Goal: Information Seeking & Learning: Understand process/instructions

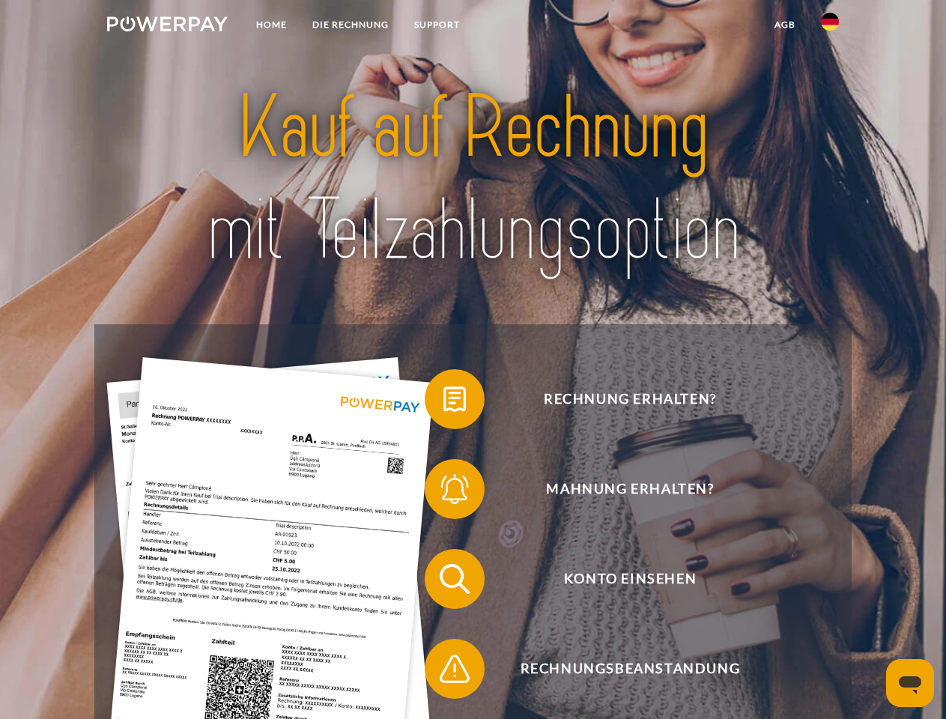
click at [167, 26] on img at bounding box center [167, 23] width 121 height 15
click at [830, 26] on img at bounding box center [830, 22] width 18 height 18
click at [785, 25] on link "agb" at bounding box center [785, 24] width 46 height 27
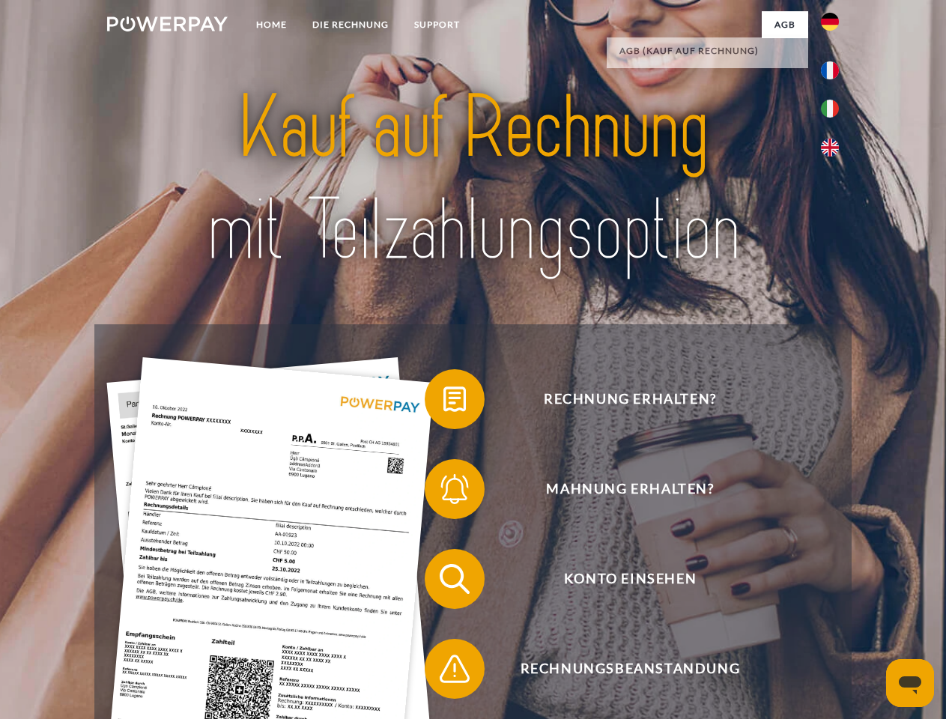
click at [444, 402] on span at bounding box center [432, 399] width 75 height 75
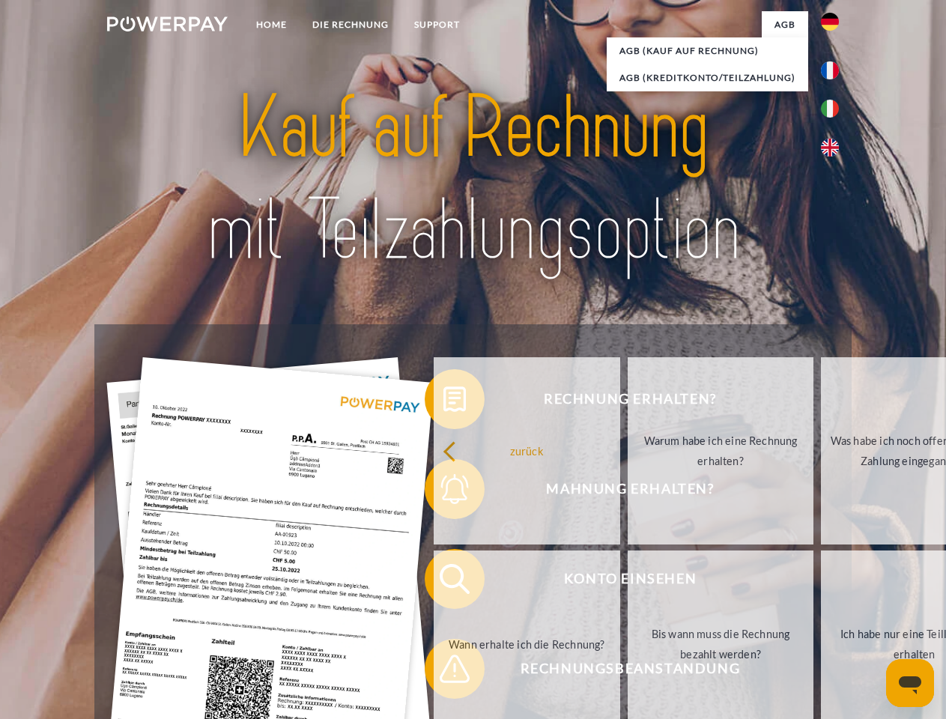
click at [444, 492] on div "Rechnung erhalten? Mahnung erhalten? Konto einsehen" at bounding box center [472, 623] width 757 height 599
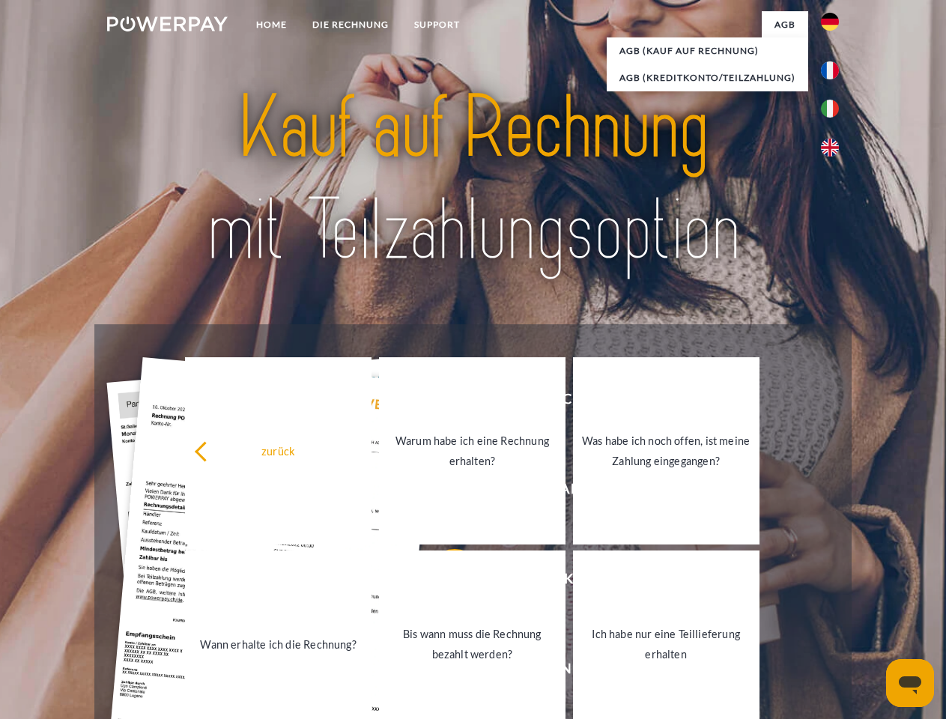
click at [444, 582] on link "Bis wann muss die Rechnung bezahlt werden?" at bounding box center [472, 644] width 187 height 187
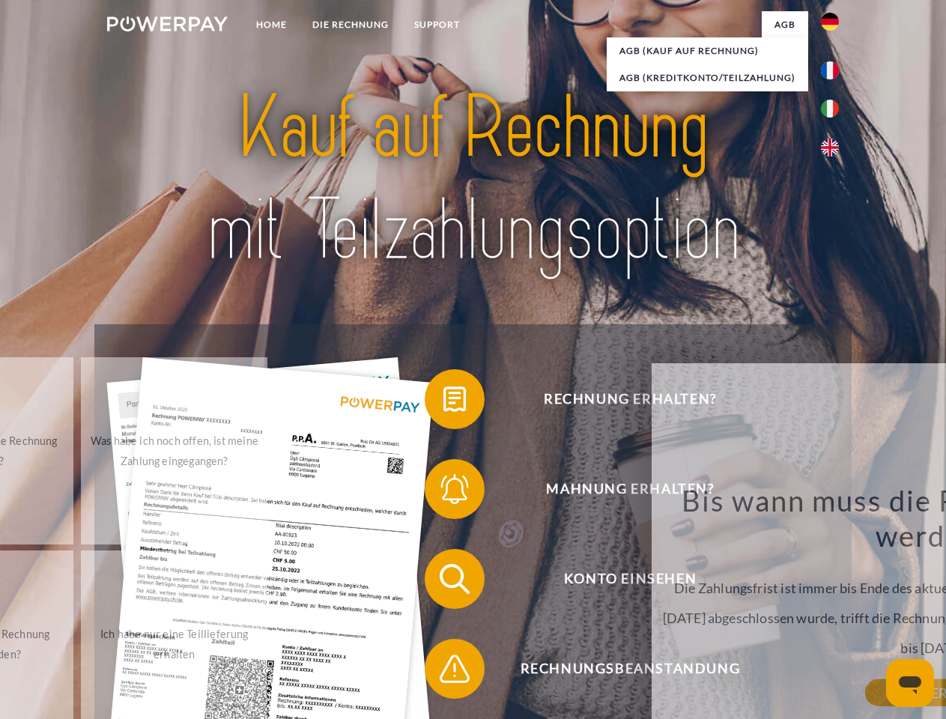
click at [444, 672] on span at bounding box center [432, 669] width 75 height 75
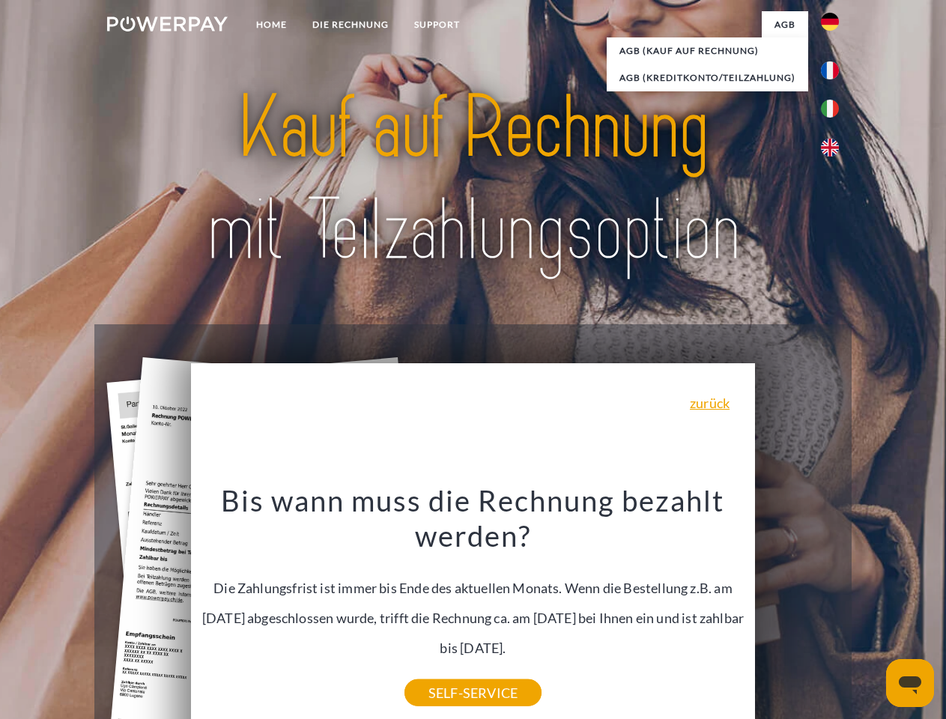
click at [910, 683] on icon "Messaging-Fenster öffnen" at bounding box center [910, 686] width 22 height 18
